Goal: Information Seeking & Learning: Learn about a topic

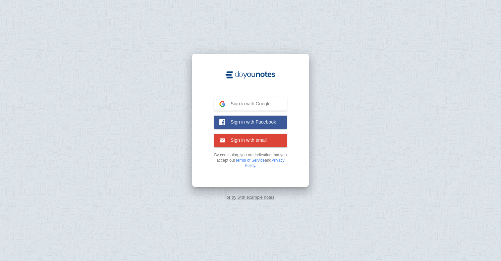
click at [228, 105] on span "Sign in with Google" at bounding box center [247, 104] width 45 height 6
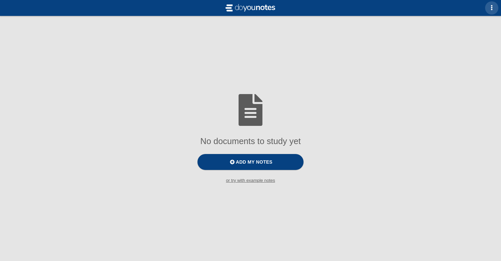
click at [491, 12] on button "button" at bounding box center [491, 7] width 13 height 13
click at [343, 64] on div at bounding box center [250, 130] width 501 height 261
click at [268, 164] on span "Add my notes" at bounding box center [254, 161] width 36 height 5
click at [0, 0] on input "Add my notes" at bounding box center [0, 0] width 0 height 0
click at [241, 5] on img at bounding box center [250, 8] width 53 height 11
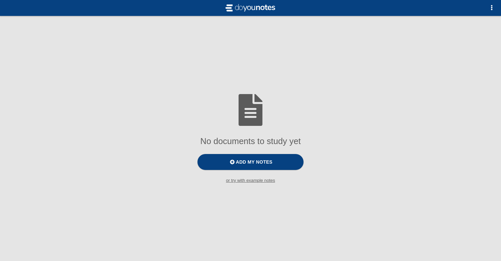
click at [242, 9] on img at bounding box center [250, 8] width 53 height 11
click at [239, 182] on small "or try with example notes" at bounding box center [250, 180] width 501 height 5
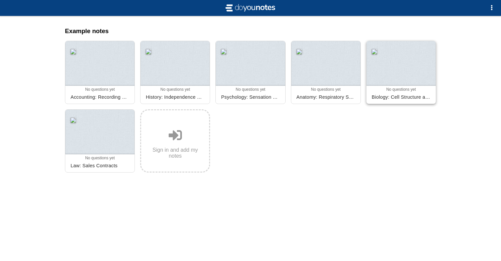
click at [400, 79] on div at bounding box center [400, 63] width 69 height 45
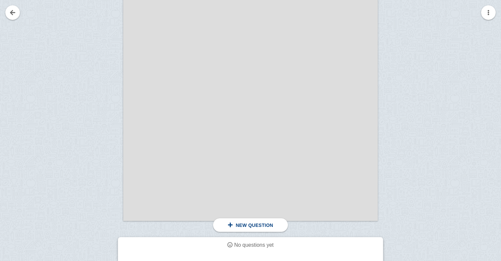
scroll to position [277, 0]
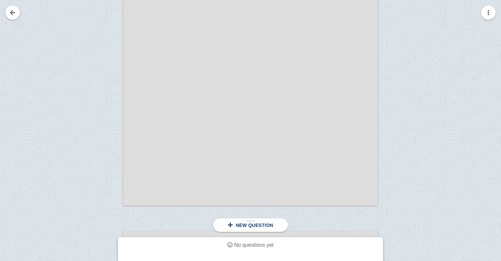
click at [229, 225] on span at bounding box center [230, 224] width 5 height 5
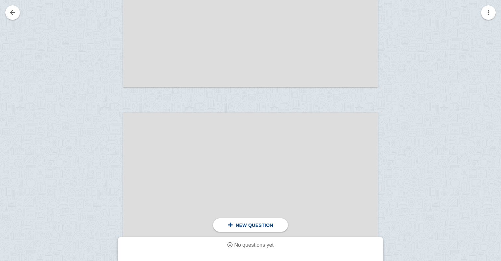
scroll to position [2917, 0]
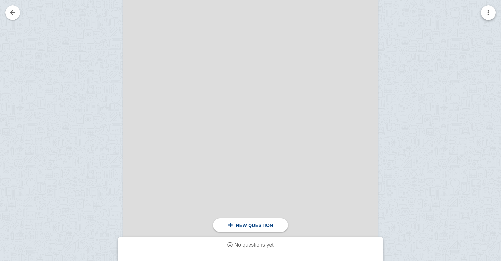
click at [486, 15] on button "button" at bounding box center [488, 12] width 15 height 15
click at [76, 72] on div at bounding box center [250, 130] width 501 height 261
click at [13, 13] on link at bounding box center [12, 12] width 15 height 15
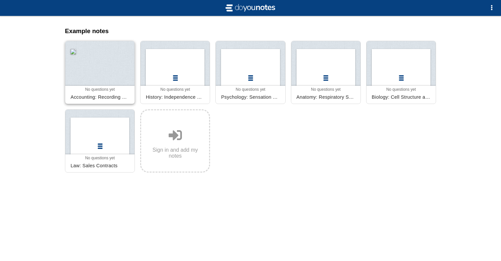
click at [93, 82] on div at bounding box center [99, 63] width 69 height 45
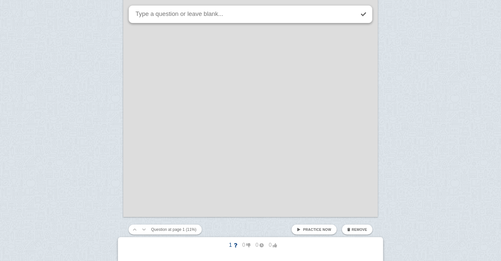
scroll to position [279, 0]
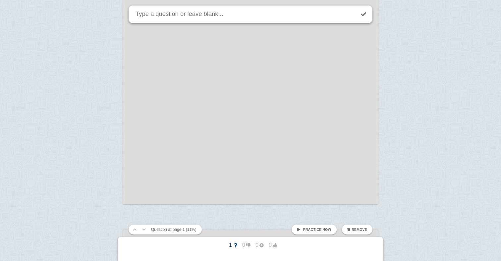
click at [309, 230] on span "Practice now" at bounding box center [317, 230] width 28 height 4
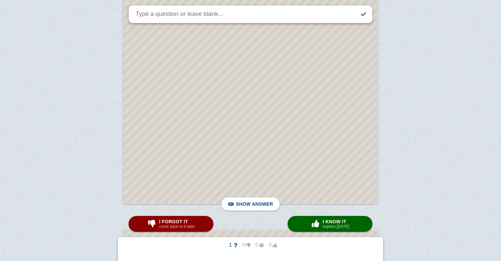
click at [327, 189] on div at bounding box center [251, 45] width 254 height 318
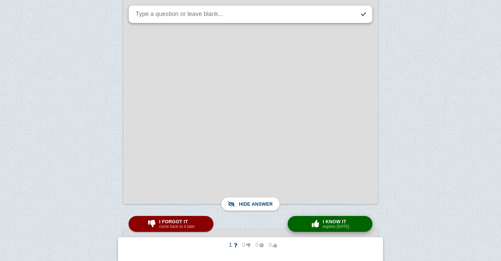
click at [333, 221] on span "I know it" at bounding box center [336, 221] width 27 height 5
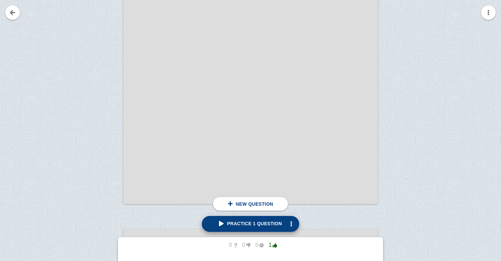
click at [237, 226] on span "Practice 1 question" at bounding box center [250, 223] width 63 height 5
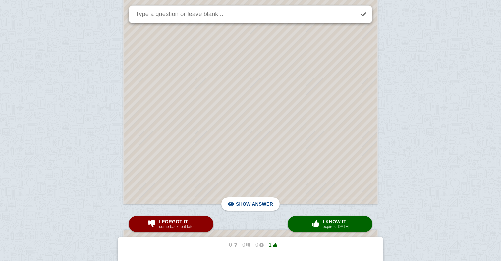
scroll to position [77, 0]
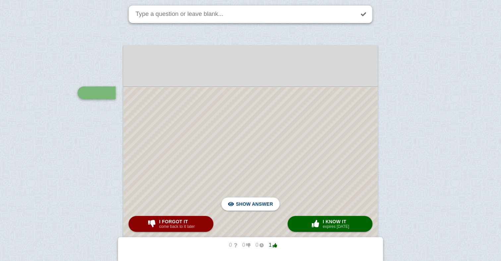
click at [364, 96] on div at bounding box center [251, 246] width 254 height 318
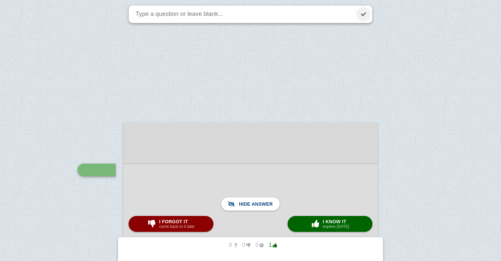
click at [370, 17] on link at bounding box center [363, 14] width 15 height 15
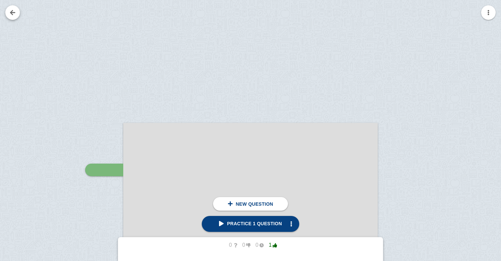
click at [13, 13] on link at bounding box center [12, 12] width 15 height 15
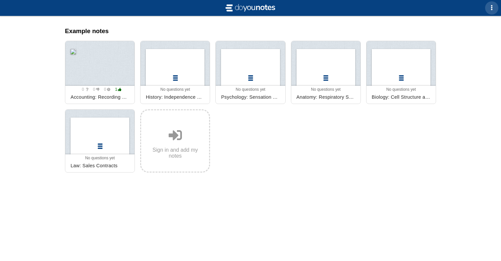
click at [492, 9] on span "button" at bounding box center [491, 7] width 5 height 5
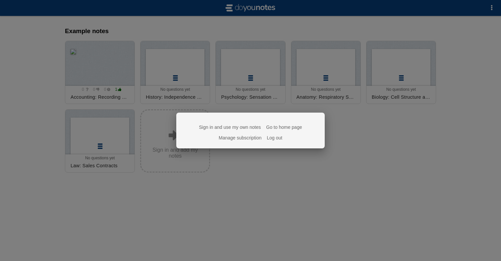
click at [228, 128] on link "Sign in and use my own notes" at bounding box center [230, 127] width 62 height 5
